Goal: Transaction & Acquisition: Purchase product/service

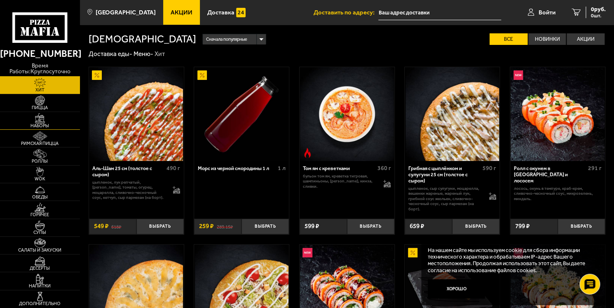
click at [41, 124] on span "Наборы" at bounding box center [40, 126] width 80 height 5
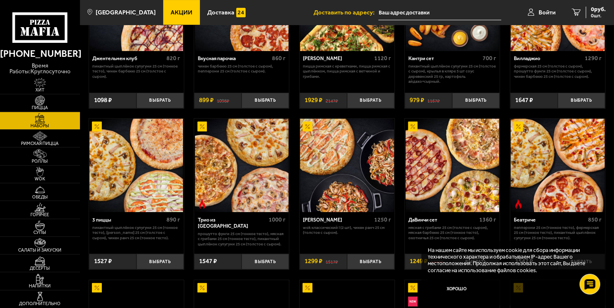
scroll to position [124, 0]
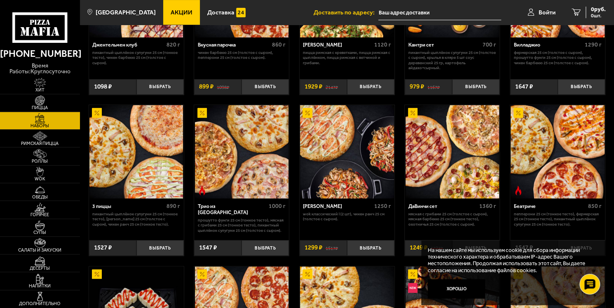
click at [248, 150] on img at bounding box center [242, 152] width 94 height 94
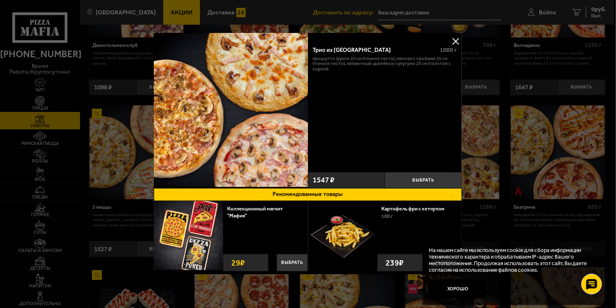
click at [455, 42] on button at bounding box center [456, 41] width 12 height 12
